Goal: Find specific page/section: Find specific page/section

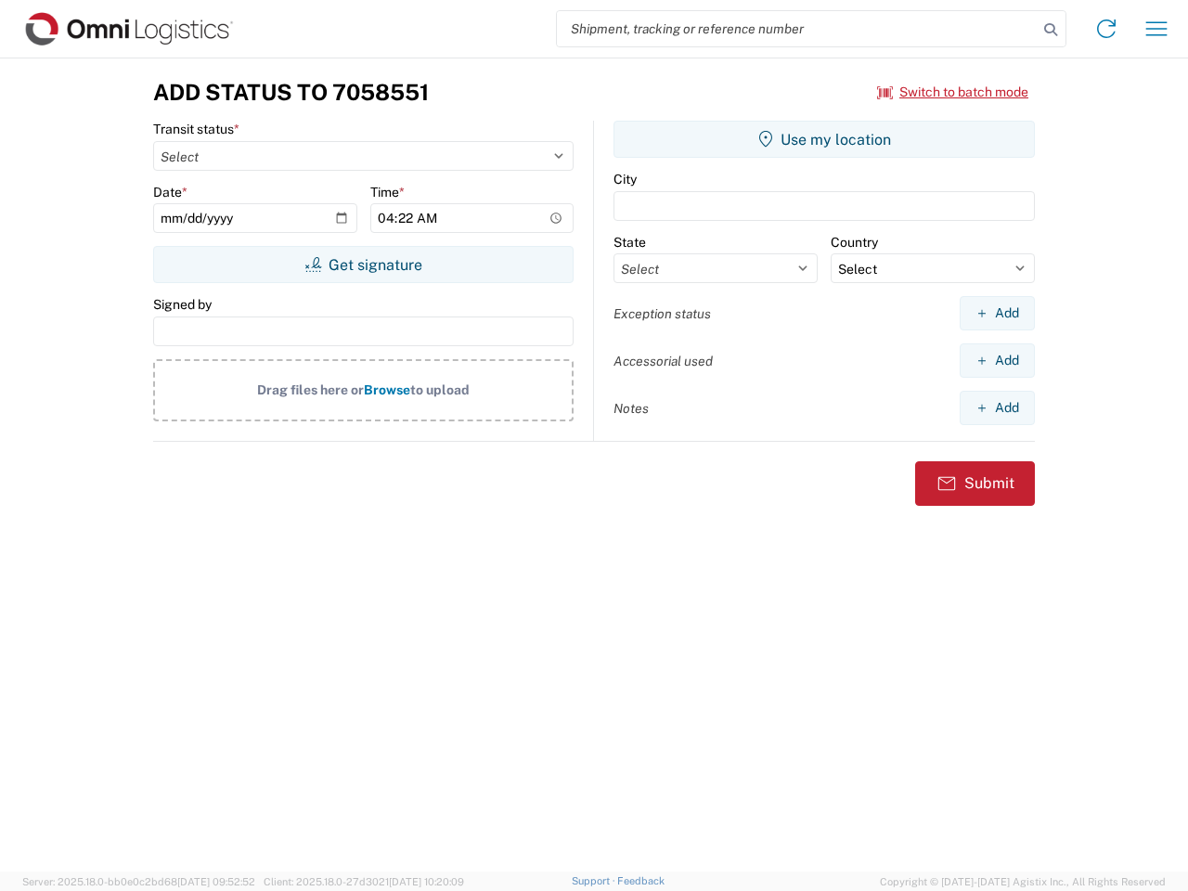
click at [797, 29] on input "search" at bounding box center [797, 28] width 481 height 35
click at [1050, 30] on icon at bounding box center [1050, 30] width 26 height 26
click at [1106, 29] on icon at bounding box center [1106, 29] width 30 height 30
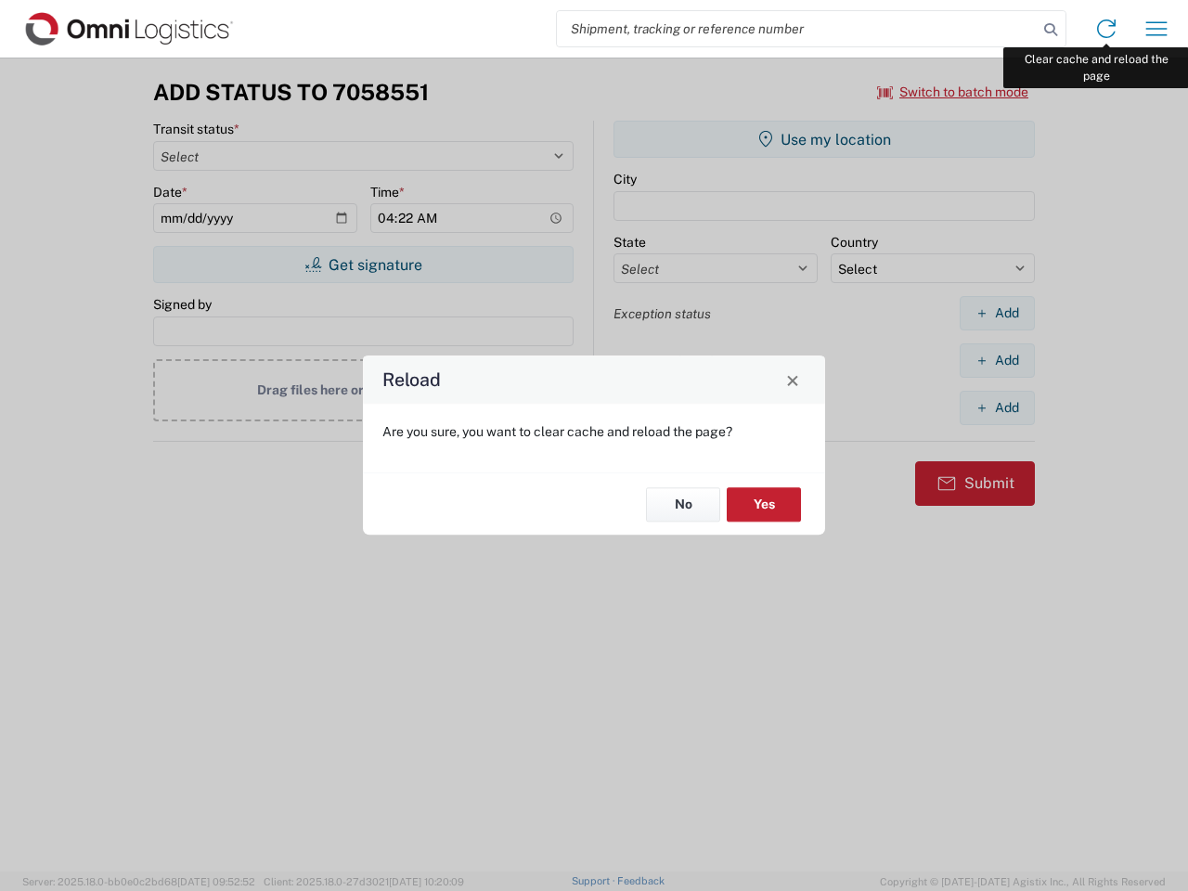
click at [1156, 29] on div "Reload Are you sure, you want to clear cache and reload the page? No Yes" at bounding box center [594, 445] width 1188 height 891
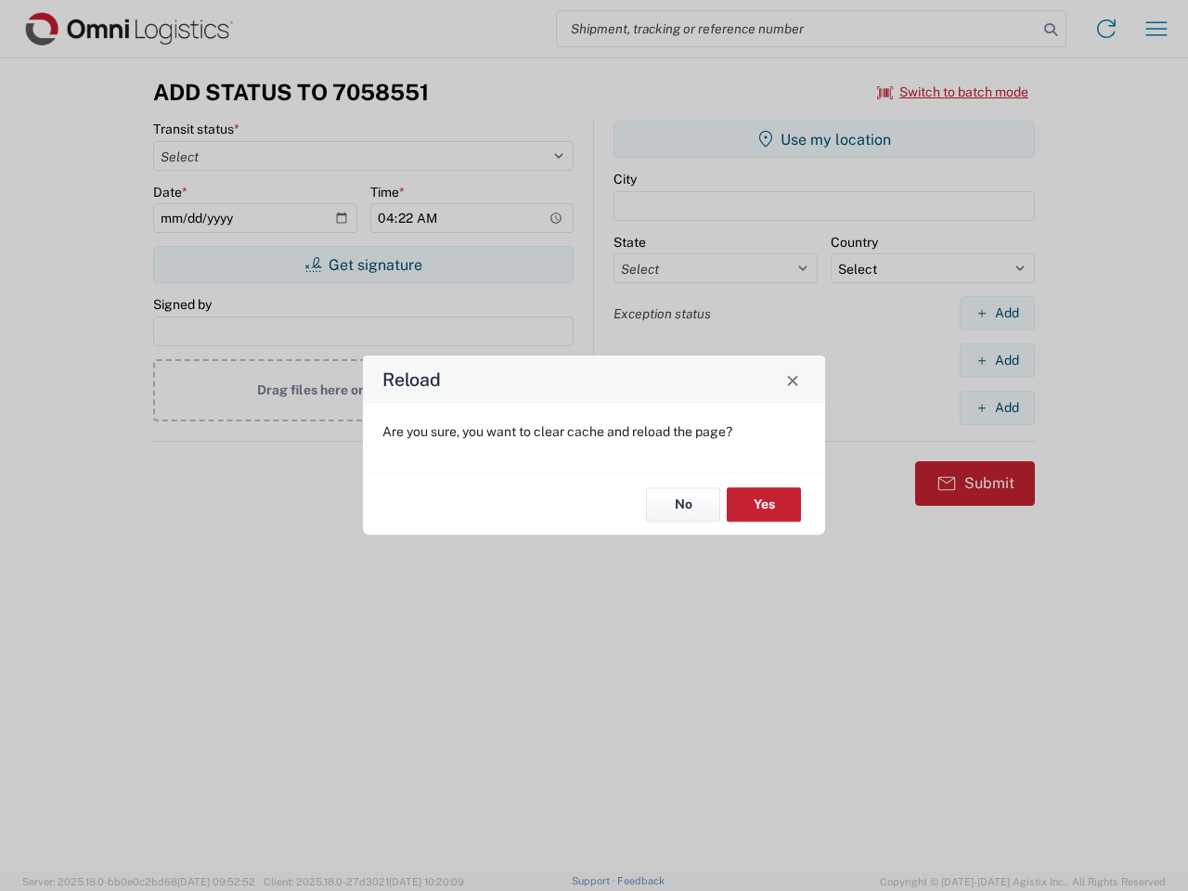
click at [953, 92] on div "Reload Are you sure, you want to clear cache and reload the page? No Yes" at bounding box center [594, 445] width 1188 height 891
click at [363, 264] on div "Reload Are you sure, you want to clear cache and reload the page? No Yes" at bounding box center [594, 445] width 1188 height 891
click at [824, 139] on div "Reload Are you sure, you want to clear cache and reload the page? No Yes" at bounding box center [594, 445] width 1188 height 891
click at [996, 313] on div "Reload Are you sure, you want to clear cache and reload the page? No Yes" at bounding box center [594, 445] width 1188 height 891
click at [996, 360] on div "Reload Are you sure, you want to clear cache and reload the page? No Yes" at bounding box center [594, 445] width 1188 height 891
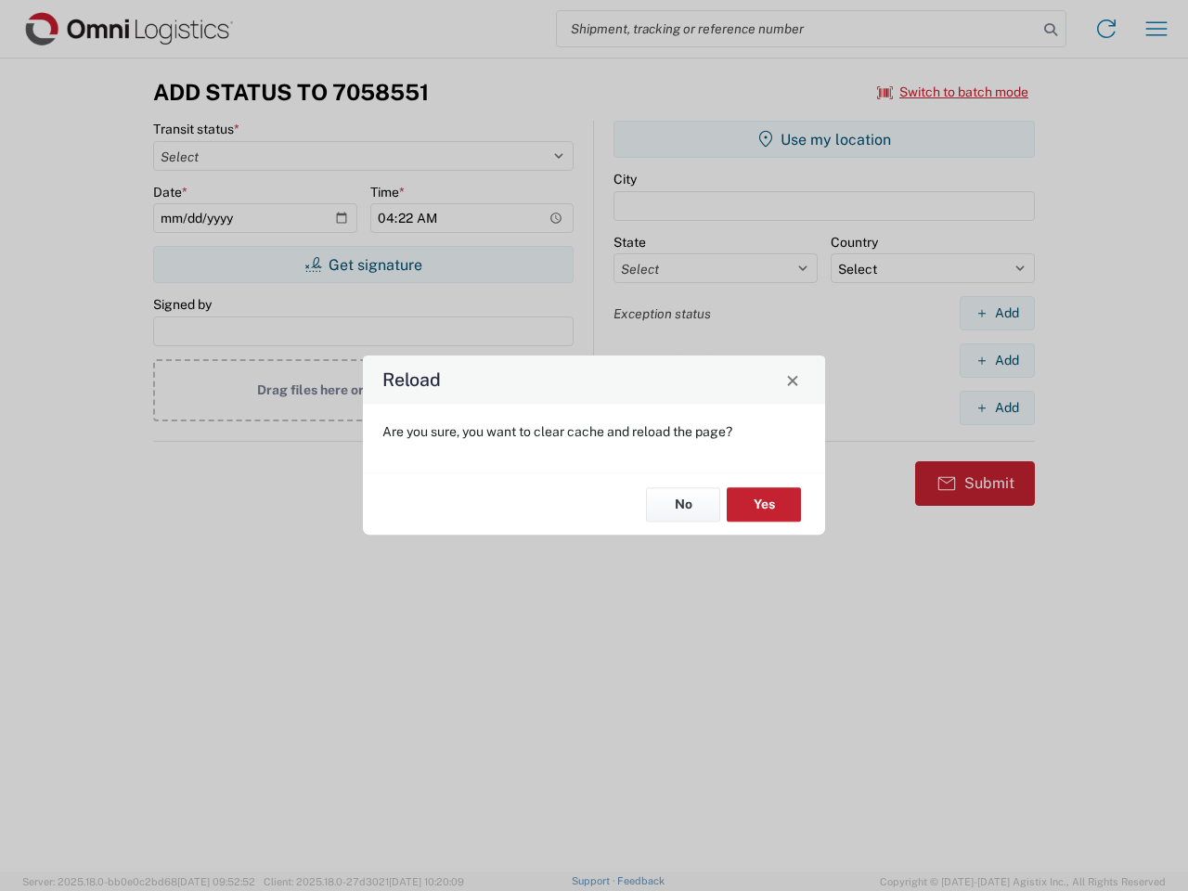
click at [996, 407] on div "Reload Are you sure, you want to clear cache and reload the page? No Yes" at bounding box center [594, 445] width 1188 height 891
